Goal: Unclear

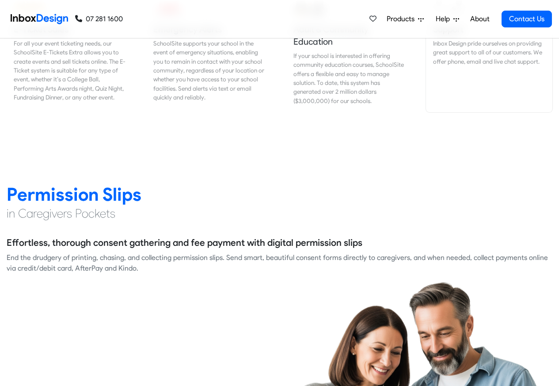
scroll to position [1113, 0]
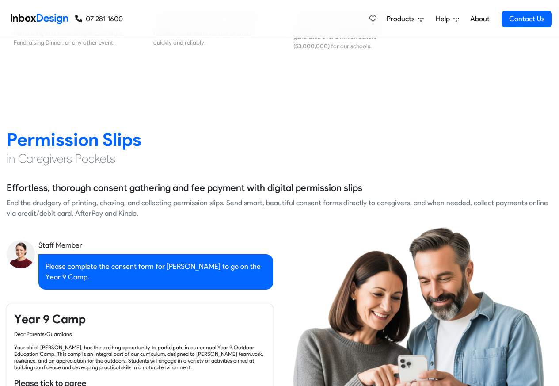
checkbox input "true"
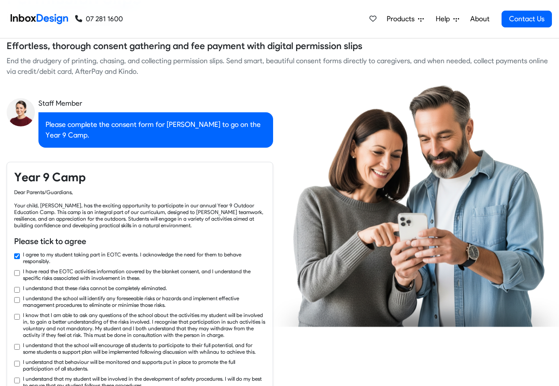
checkbox input "true"
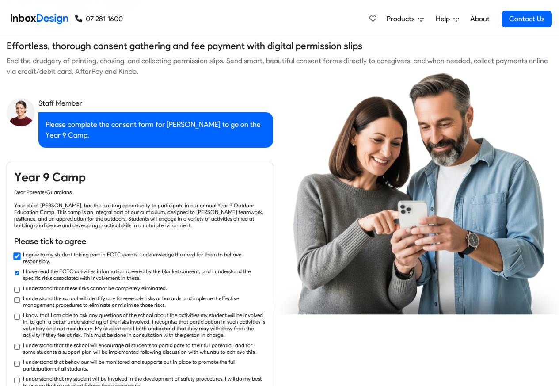
checkbox input "true"
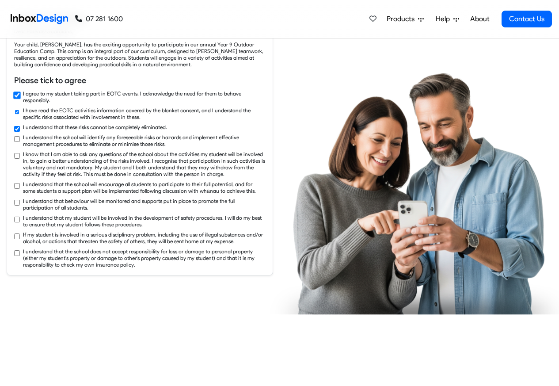
checkbox input "true"
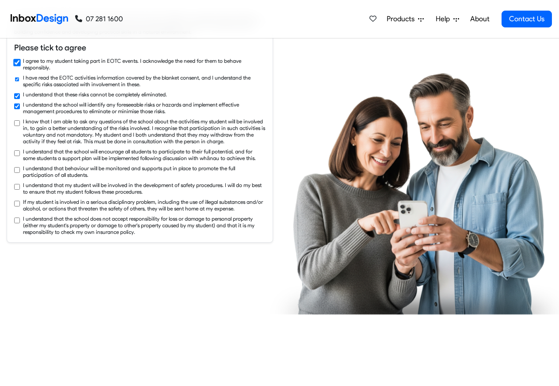
checkbox input "true"
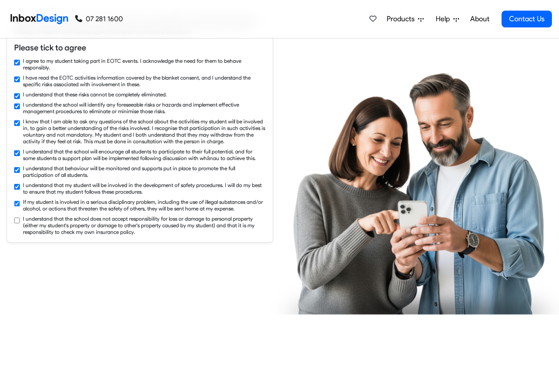
checkbox input "true"
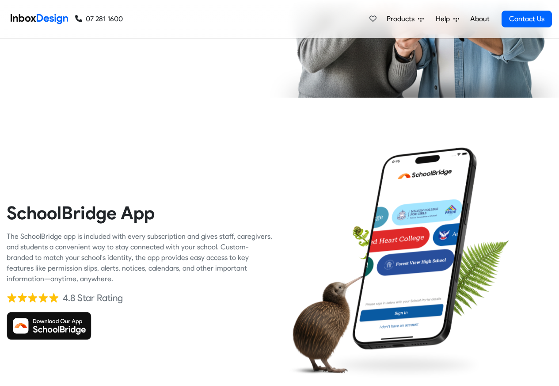
scroll to position [1855, 0]
